Goal: Task Accomplishment & Management: Manage account settings

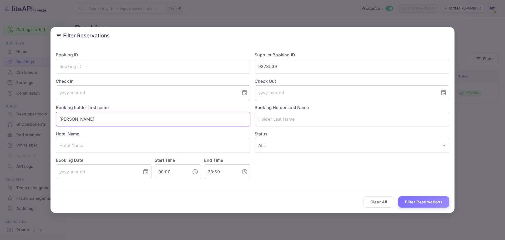
drag, startPoint x: 76, startPoint y: 118, endPoint x: 113, endPoint y: 119, distance: 37.1
click at [113, 119] on input "[PERSON_NAME]" at bounding box center [153, 118] width 195 height 15
type input "Crystal"
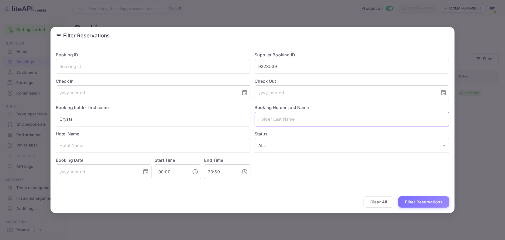
click at [305, 124] on input "text" at bounding box center [352, 118] width 195 height 15
paste input "[PERSON_NAME]"
type input "[PERSON_NAME]"
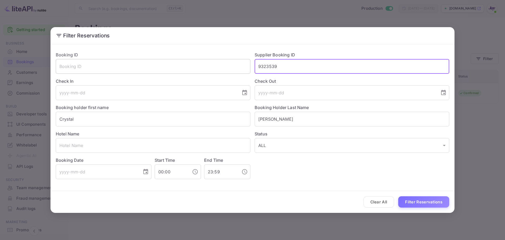
drag, startPoint x: 281, startPoint y: 66, endPoint x: 170, endPoint y: 60, distance: 111.7
click at [170, 60] on div "Booking ID ​ Supplier Booking ID 9323539 ​ Check In ​ Check Out ​ Booking holde…" at bounding box center [251, 112] width 398 height 131
click at [413, 198] on button "Filter Reservations" at bounding box center [423, 201] width 51 height 11
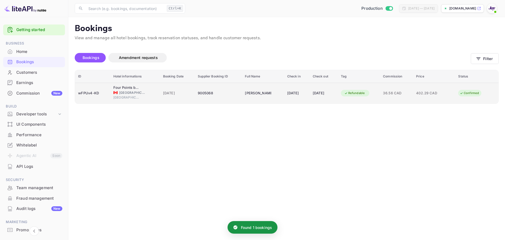
click at [231, 95] on div "9005068" at bounding box center [218, 93] width 41 height 8
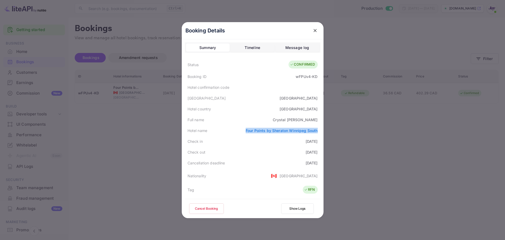
drag, startPoint x: 243, startPoint y: 131, endPoint x: 319, endPoint y: 132, distance: 76.3
click at [319, 132] on div "Booking Details Summary Timeline Message log Status CONFIRMED Booking ID wFPUv4…" at bounding box center [253, 120] width 142 height 196
copy link "Four Points by Sheraton Winnipeg South"
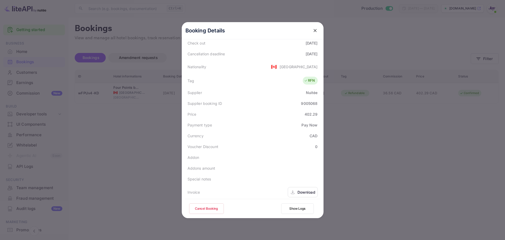
scroll to position [128, 0]
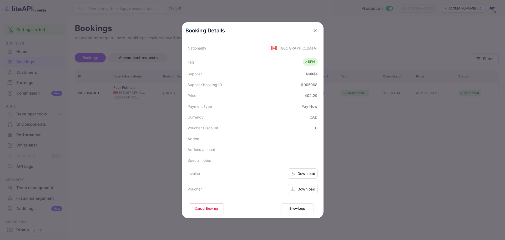
click at [302, 190] on div "Download" at bounding box center [306, 189] width 18 height 6
drag, startPoint x: 145, startPoint y: 146, endPoint x: 140, endPoint y: 144, distance: 5.5
click at [144, 146] on div at bounding box center [252, 120] width 505 height 240
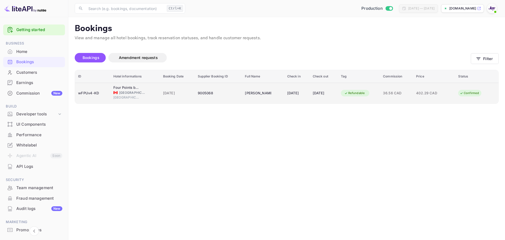
click at [115, 91] on div "🇨🇦 [GEOGRAPHIC_DATA]" at bounding box center [134, 92] width 43 height 5
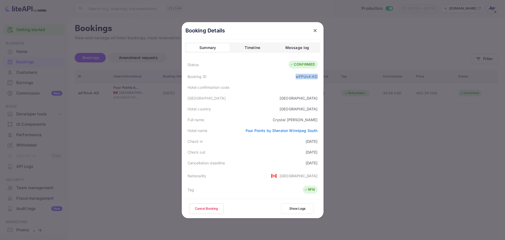
drag, startPoint x: 294, startPoint y: 77, endPoint x: 316, endPoint y: 76, distance: 21.1
click at [316, 76] on div "Booking ID wFPUv4-KD" at bounding box center [252, 76] width 135 height 11
copy div "wFPUv4-KD"
click at [132, 143] on div at bounding box center [252, 120] width 505 height 240
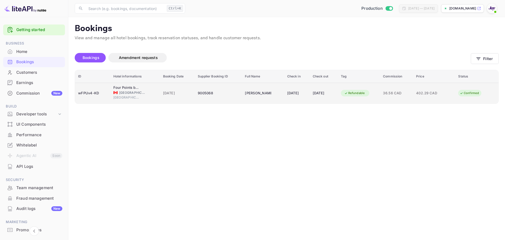
click at [135, 93] on span "[GEOGRAPHIC_DATA]" at bounding box center [132, 92] width 26 height 5
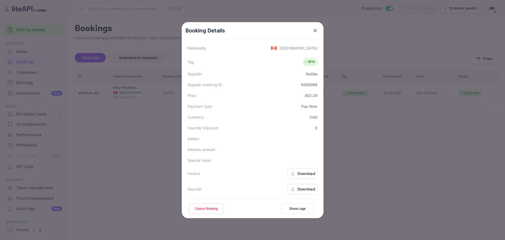
click at [306, 188] on div "Download" at bounding box center [306, 189] width 18 height 6
click at [211, 207] on button "Cancel Booking" at bounding box center [206, 208] width 35 height 11
drag, startPoint x: 356, startPoint y: 178, endPoint x: 384, endPoint y: 159, distance: 33.6
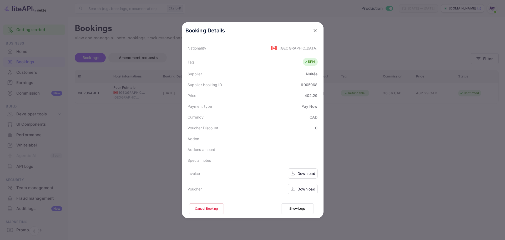
click at [357, 178] on div at bounding box center [252, 120] width 505 height 240
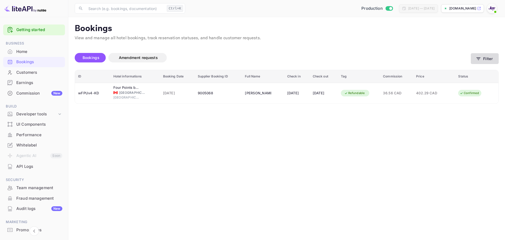
click at [484, 59] on button "Filter" at bounding box center [485, 58] width 28 height 11
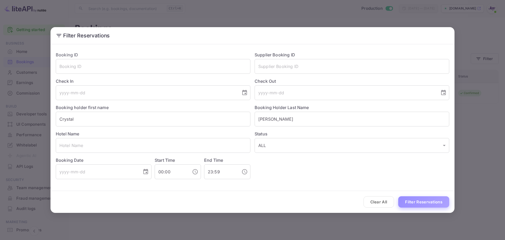
click at [424, 201] on button "Filter Reservations" at bounding box center [423, 201] width 51 height 11
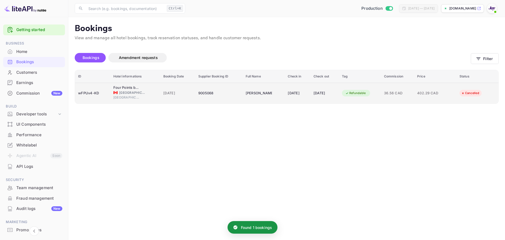
click at [450, 95] on td "402.29 CAD" at bounding box center [435, 93] width 42 height 21
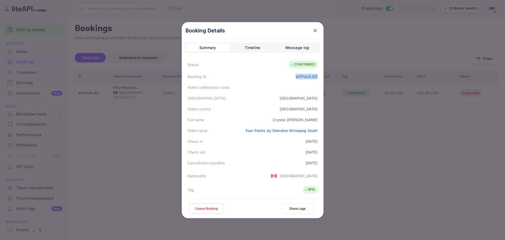
drag, startPoint x: 293, startPoint y: 75, endPoint x: 315, endPoint y: 77, distance: 22.2
click at [319, 78] on div "Booking Details Summary Timeline Message log Status CONFIRMED Booking ID wFPUv4…" at bounding box center [253, 120] width 142 height 196
copy div "wFPUv4-KD"
drag, startPoint x: 295, startPoint y: 119, endPoint x: 315, endPoint y: 120, distance: 19.7
click at [315, 120] on div "[PERSON_NAME]" at bounding box center [295, 120] width 45 height 6
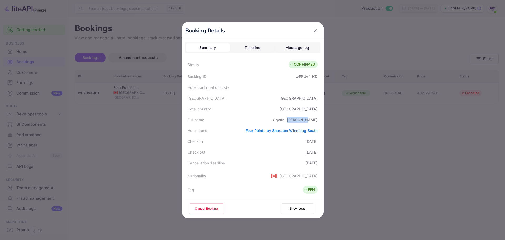
copy div "[PERSON_NAME]"
